Goal: Check status: Check status

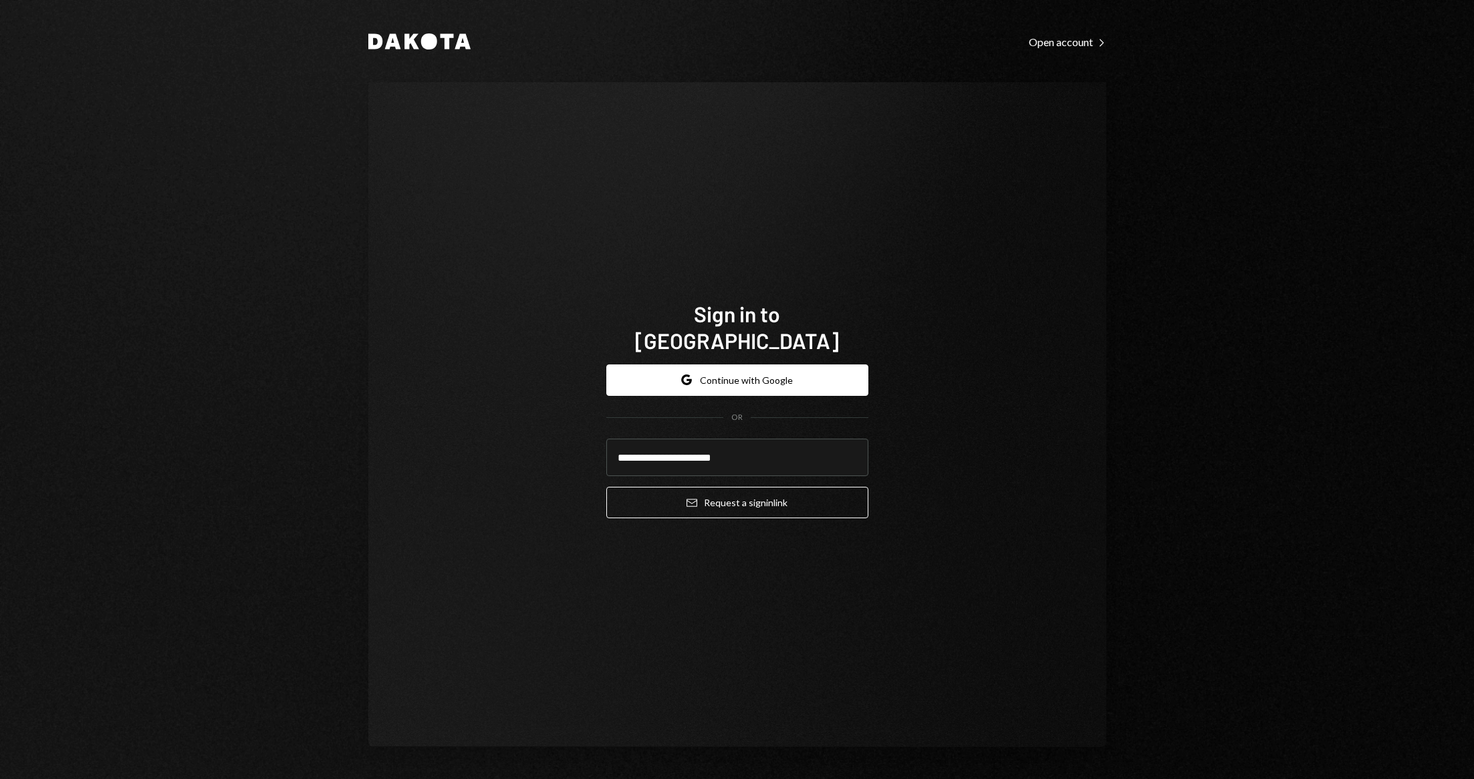
type input "**********"
click at [749, 488] on button "Email Request a sign in link" at bounding box center [737, 502] width 262 height 31
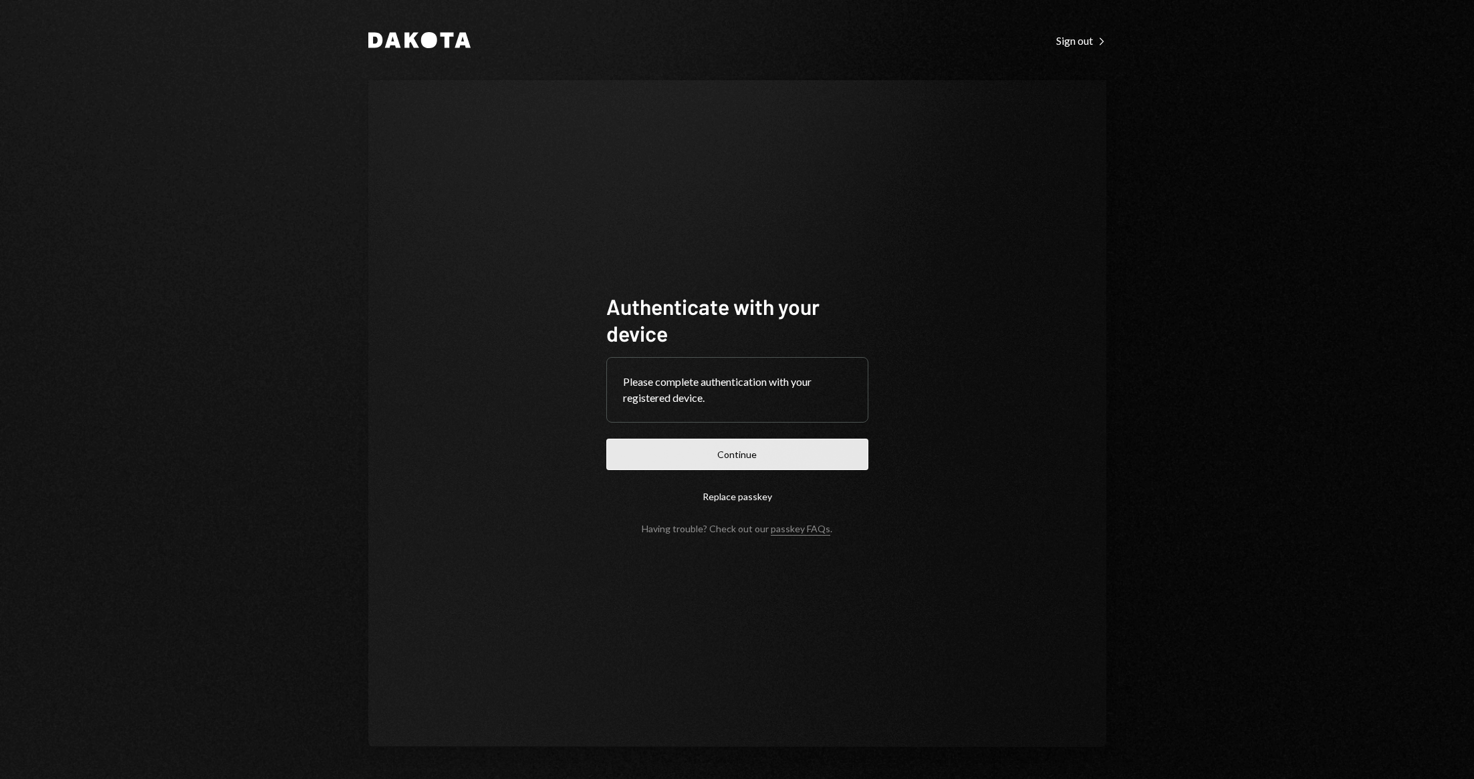
click at [771, 468] on button "Continue" at bounding box center [737, 454] width 262 height 31
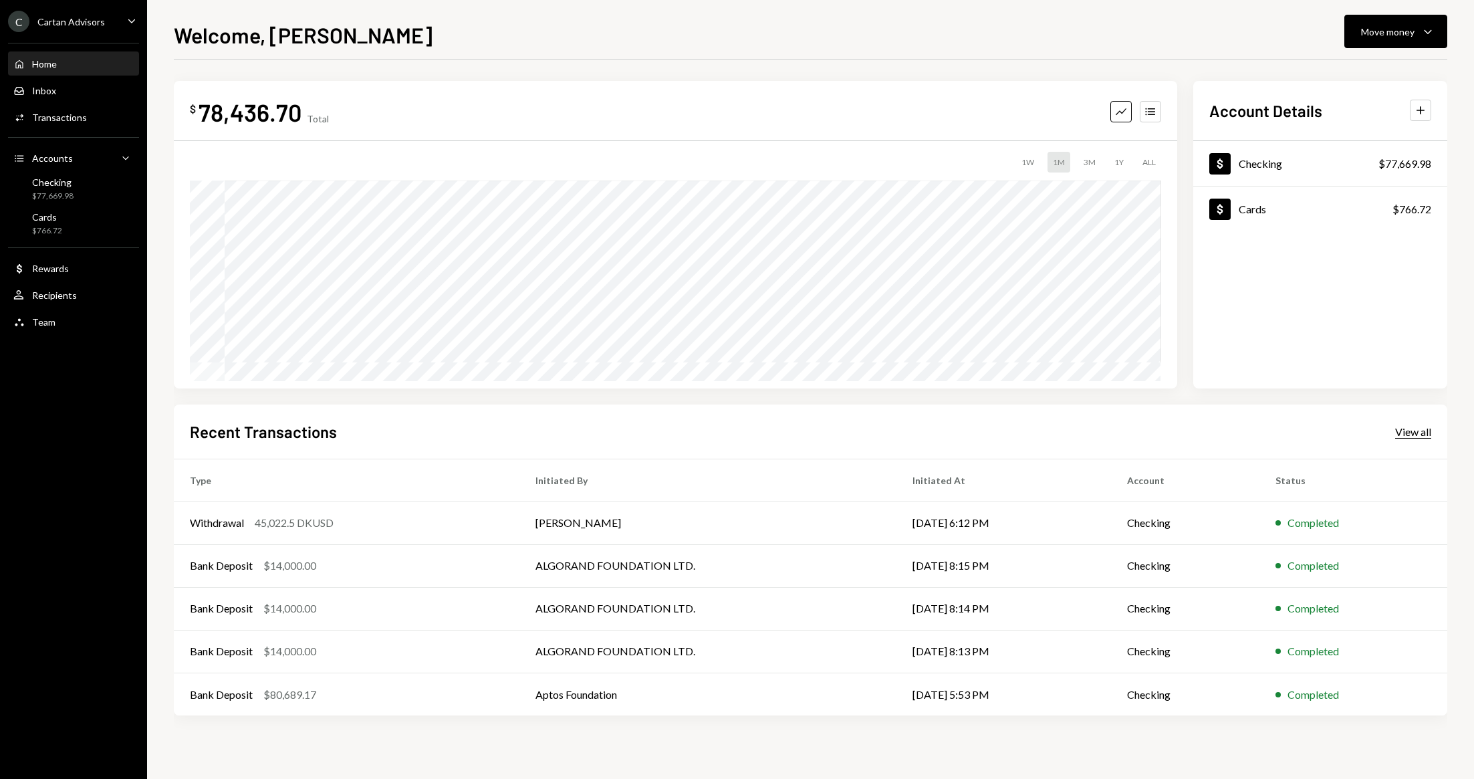
click at [1423, 433] on div "View all" at bounding box center [1413, 431] width 36 height 13
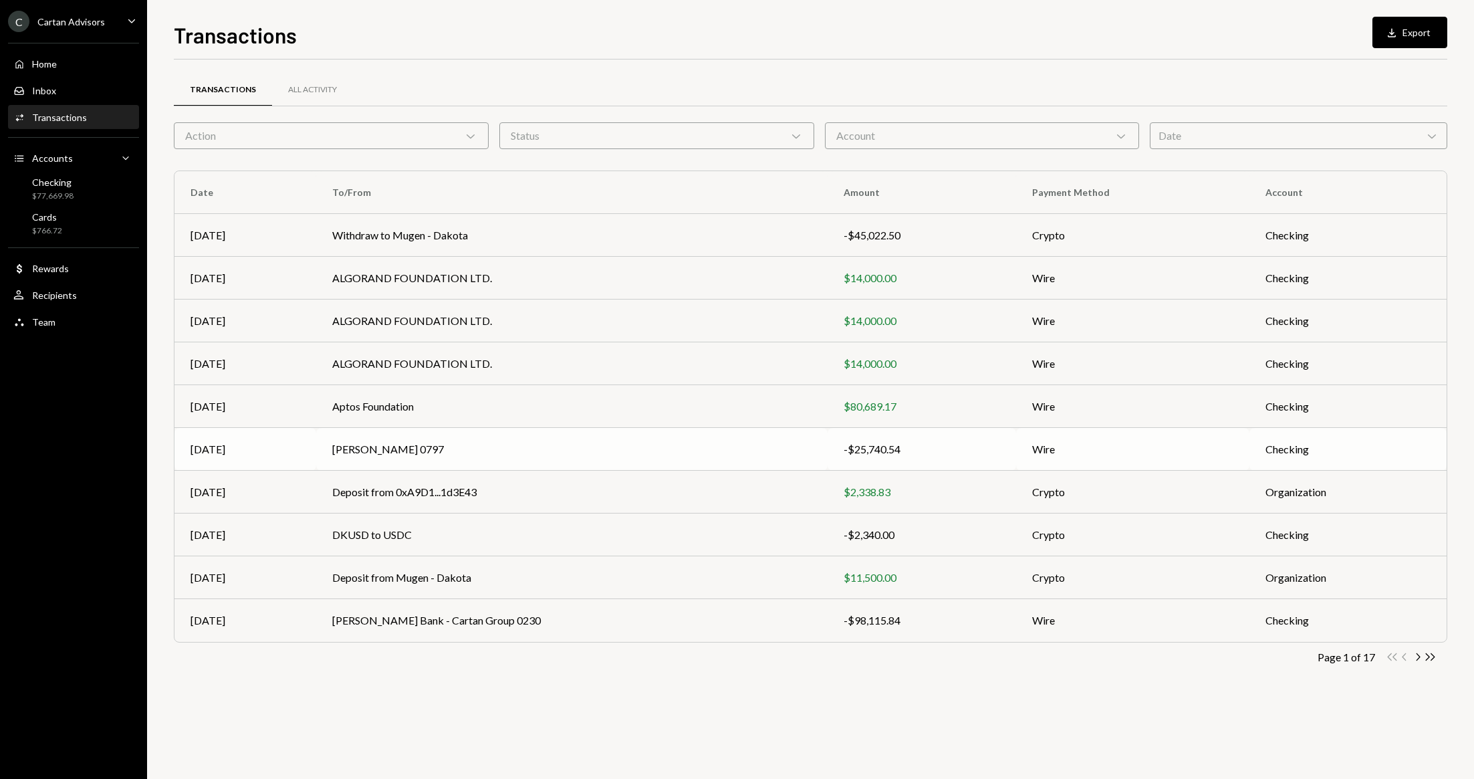
click at [855, 446] on div "-$25,740.54" at bounding box center [922, 449] width 156 height 16
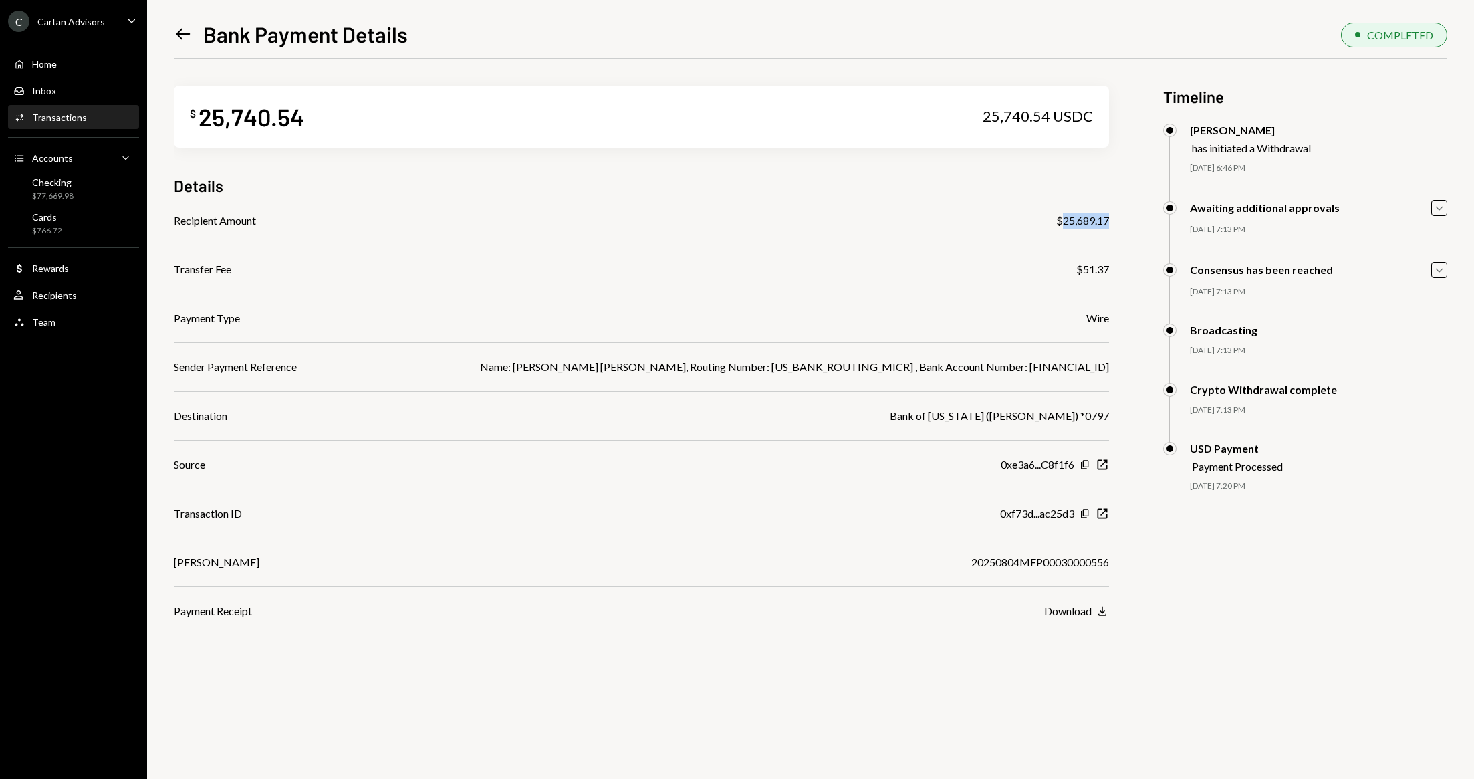
drag, startPoint x: 1109, startPoint y: 223, endPoint x: 1062, endPoint y: 219, distance: 46.9
click at [1062, 219] on div "$ 25,740.54 25,740.54 USDC Details Recipient Amount $25,689.17 Transfer Fee $51…" at bounding box center [811, 448] width 1274 height 779
copy div "25,689.17"
